Goal: Entertainment & Leisure: Browse casually

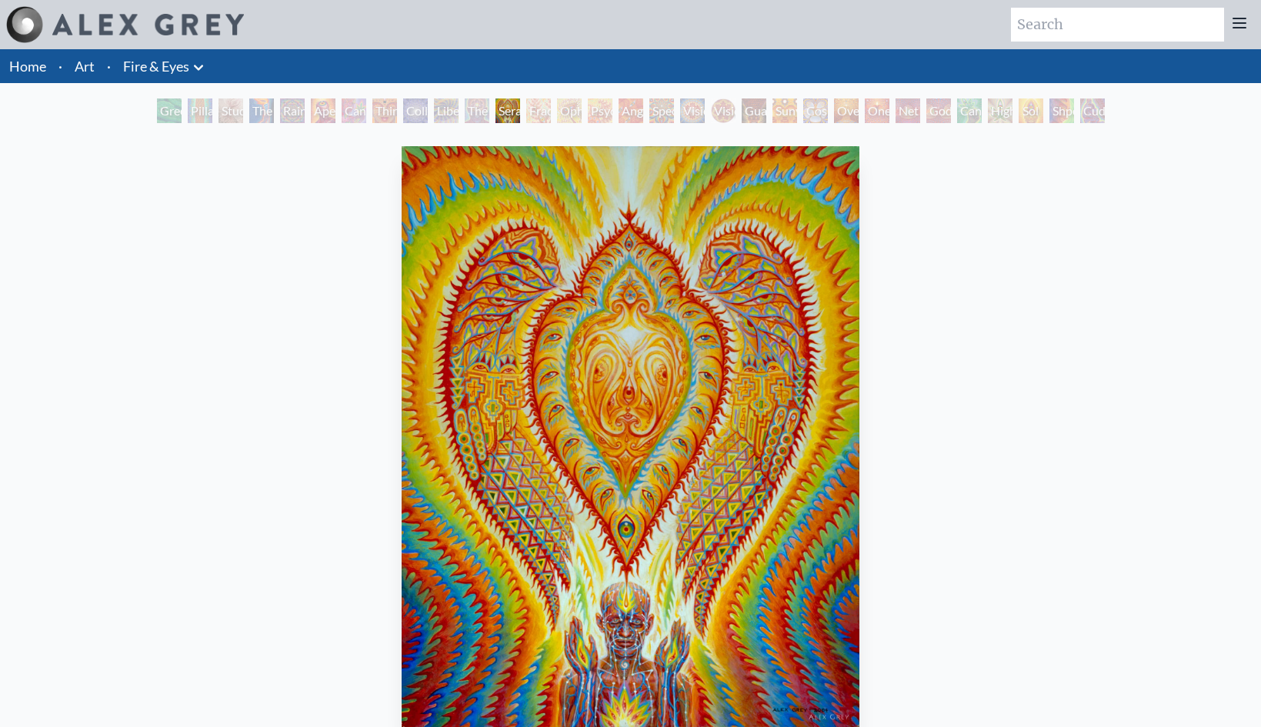
click at [955, 266] on div "Seraphic Transport Docking on the Third Eye 2004, acrylic on wood, 11 x 14 in. …" at bounding box center [630, 527] width 1236 height 774
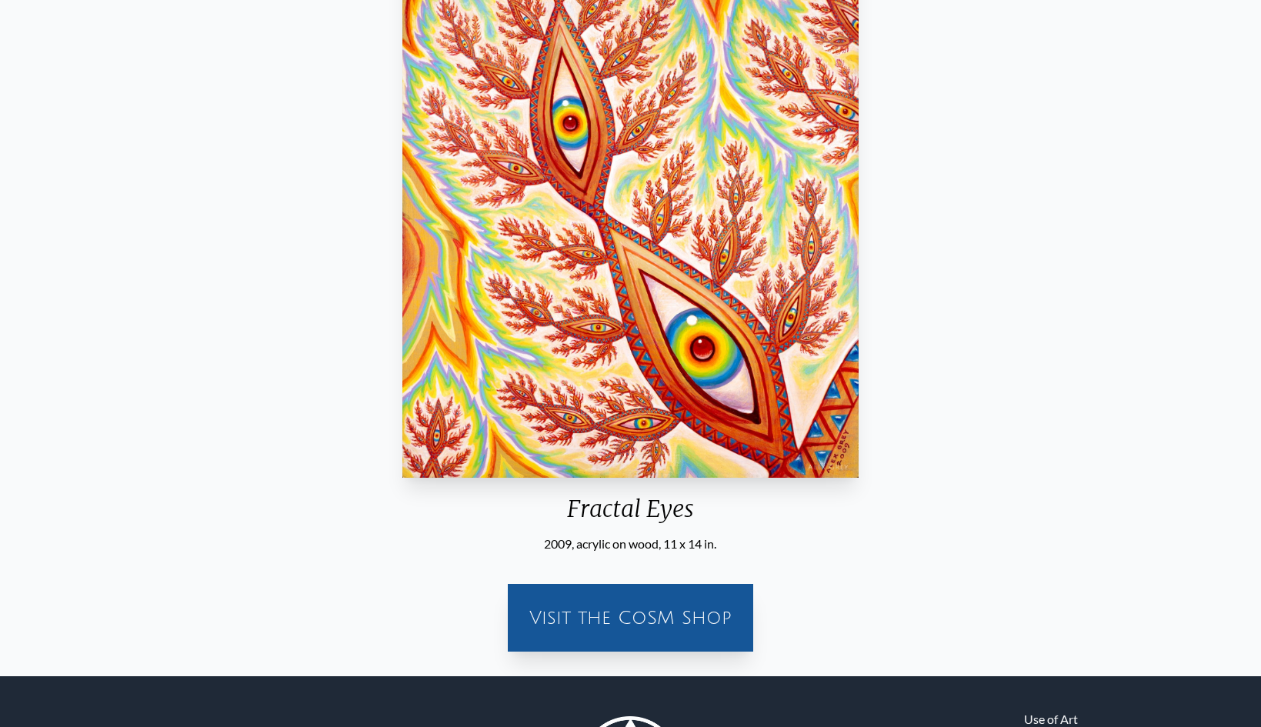
scroll to position [113, 0]
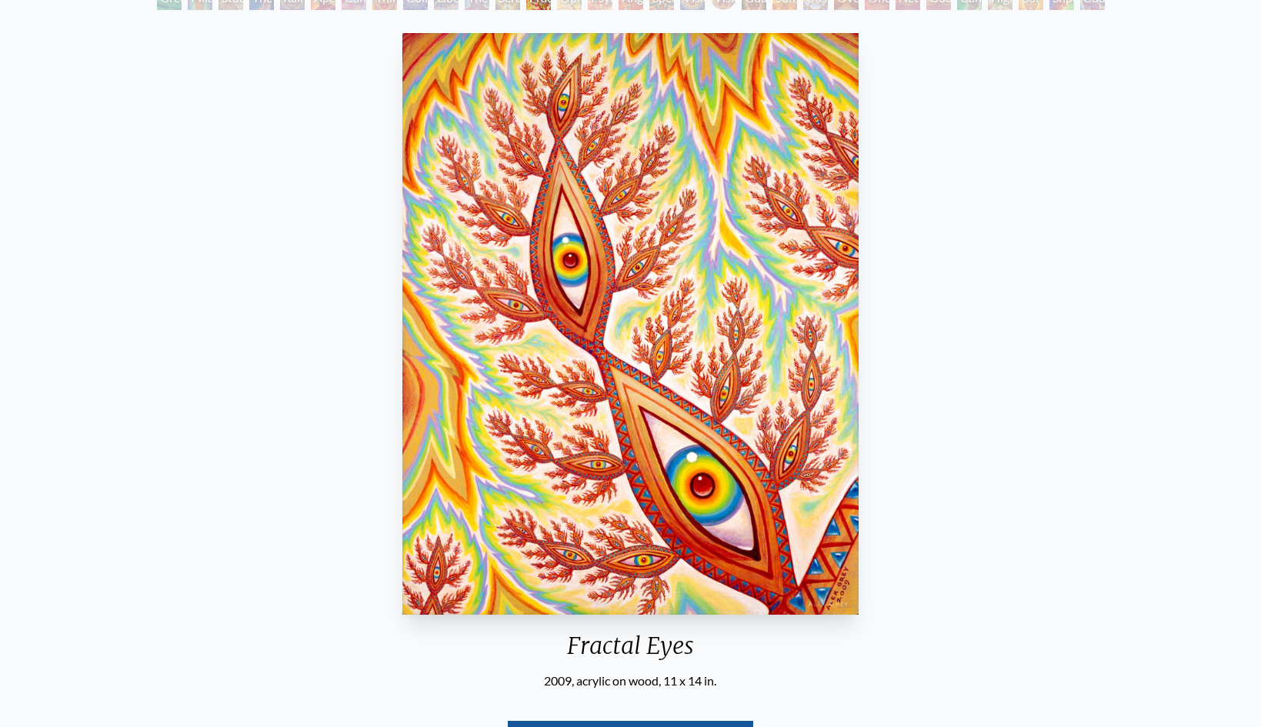
click at [846, 244] on img "13 / 31" at bounding box center [630, 324] width 456 height 582
